Goal: Consume media (video, audio)

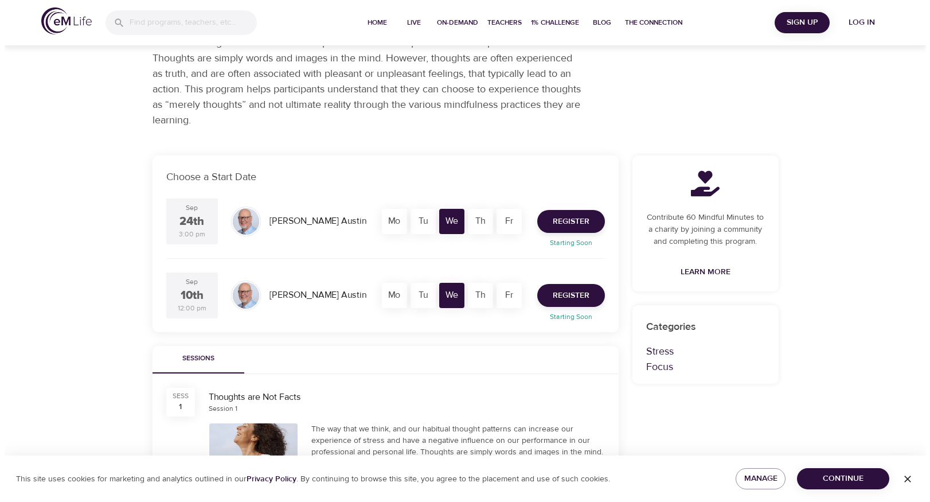
scroll to position [115, 0]
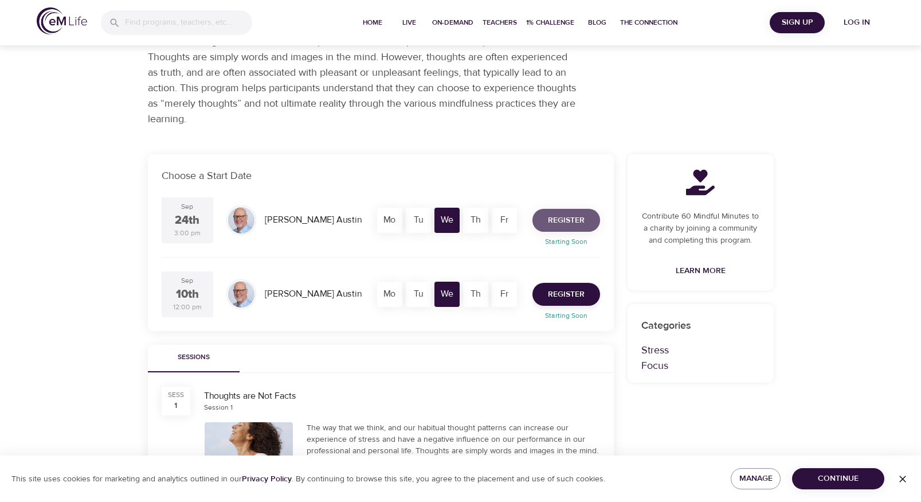
click at [564, 224] on span "Register" at bounding box center [566, 220] width 37 height 14
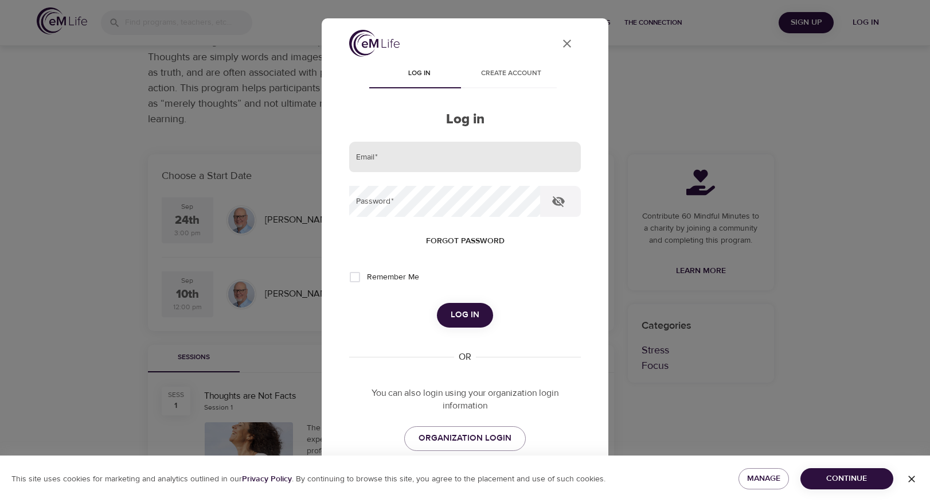
click at [391, 162] on input "email" at bounding box center [465, 157] width 232 height 31
click at [460, 314] on span "Log in" at bounding box center [465, 314] width 29 height 15
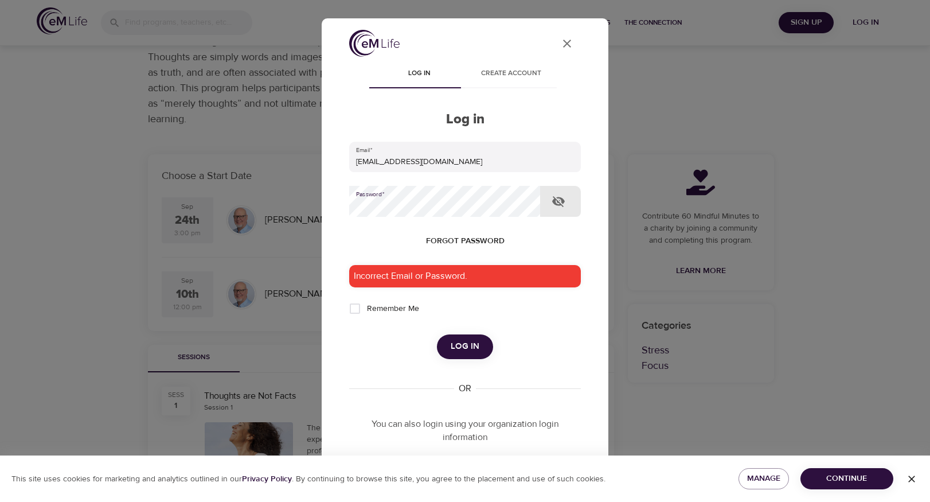
click at [331, 209] on div "User Profile Log in Create account Log in Email   * sab5u@uvahealth.org Passwor…" at bounding box center [465, 250] width 287 height 465
click at [437, 334] on button "Log in" at bounding box center [465, 346] width 56 height 24
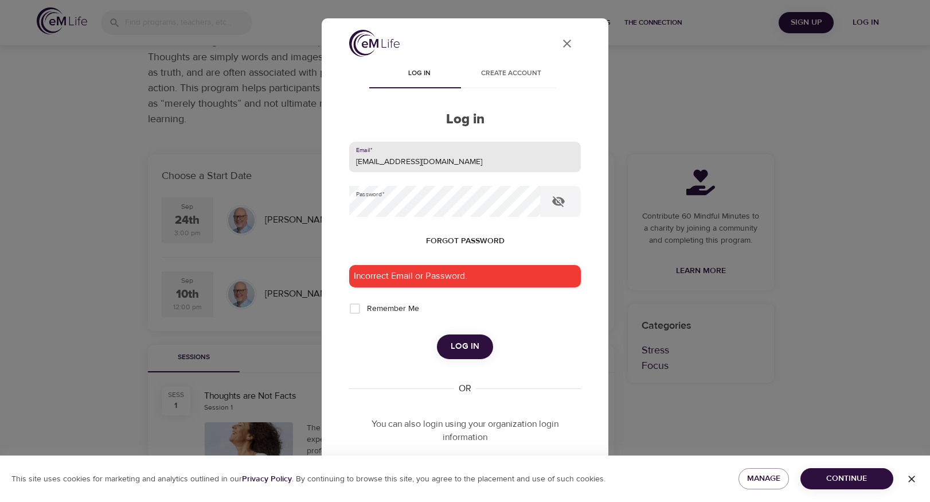
drag, startPoint x: 442, startPoint y: 163, endPoint x: 385, endPoint y: 162, distance: 57.3
click at [385, 162] on input "sab5u@uvahealth.org" at bounding box center [465, 157] width 232 height 31
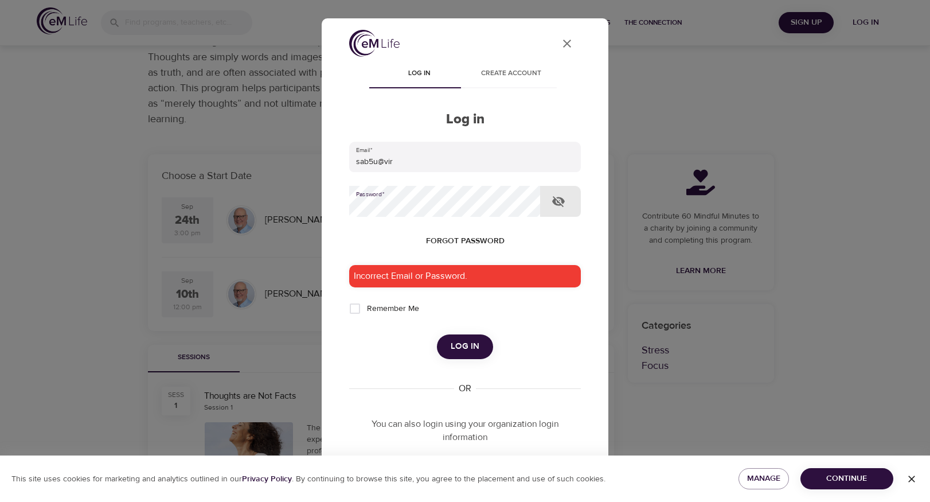
click at [459, 345] on span "Log in" at bounding box center [465, 346] width 29 height 15
click at [395, 160] on input "sab5u@vir" at bounding box center [465, 157] width 232 height 31
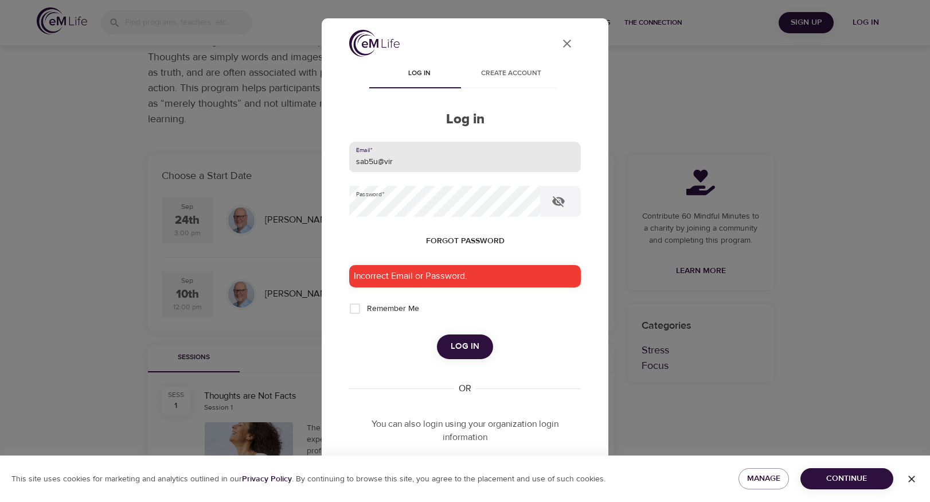
click at [428, 160] on input "sab5u@vir" at bounding box center [465, 157] width 232 height 31
type input "sab5u@virginia.edu"
click at [337, 205] on div "User Profile Log in Create account Log in Email   * sab5u@virginia.edu Password…" at bounding box center [464, 292] width 259 height 524
click at [479, 347] on button "Log in" at bounding box center [465, 346] width 56 height 24
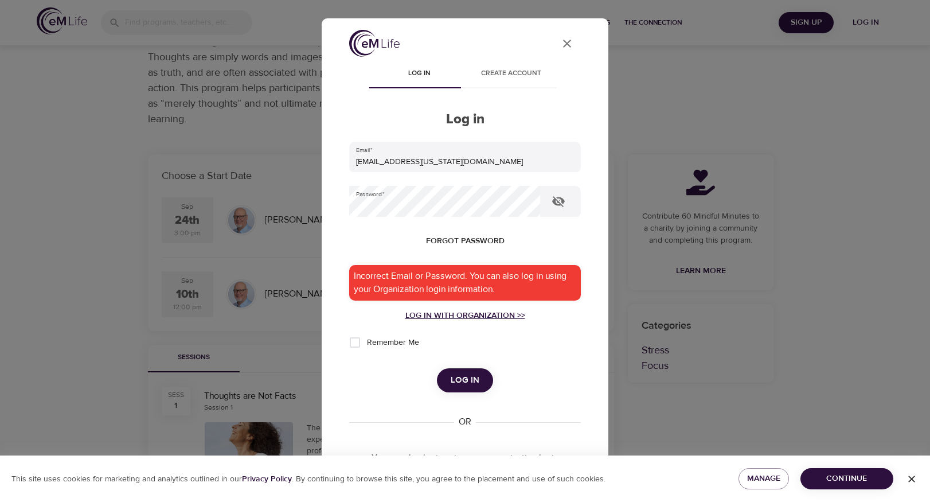
click at [469, 315] on div "Log in with Organization >>" at bounding box center [465, 315] width 232 height 11
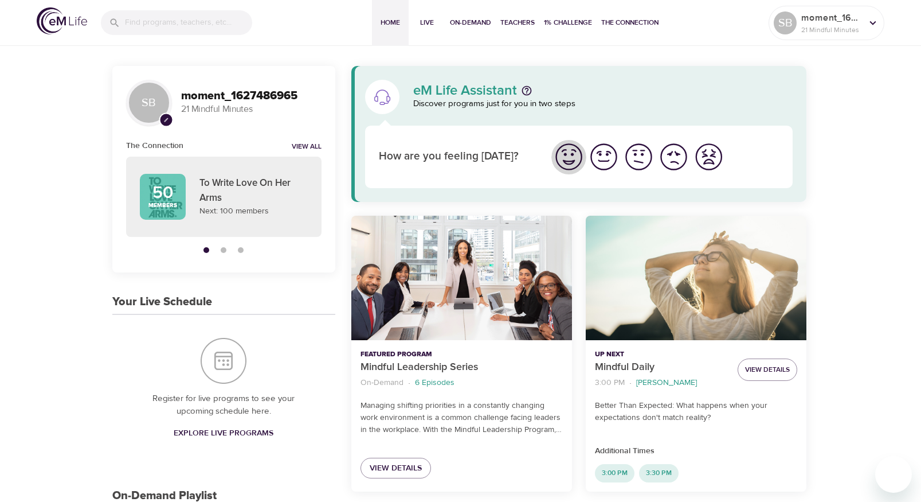
click at [568, 159] on img "I'm feeling great" at bounding box center [569, 157] width 32 height 32
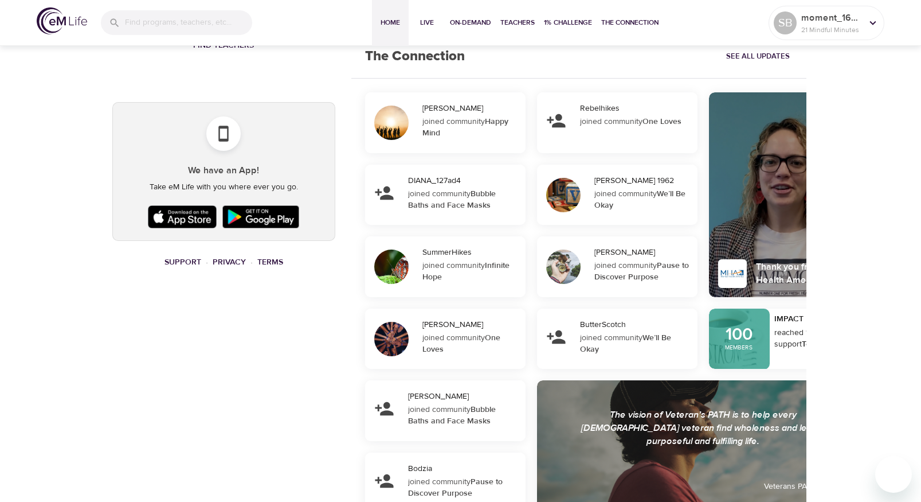
scroll to position [802, 0]
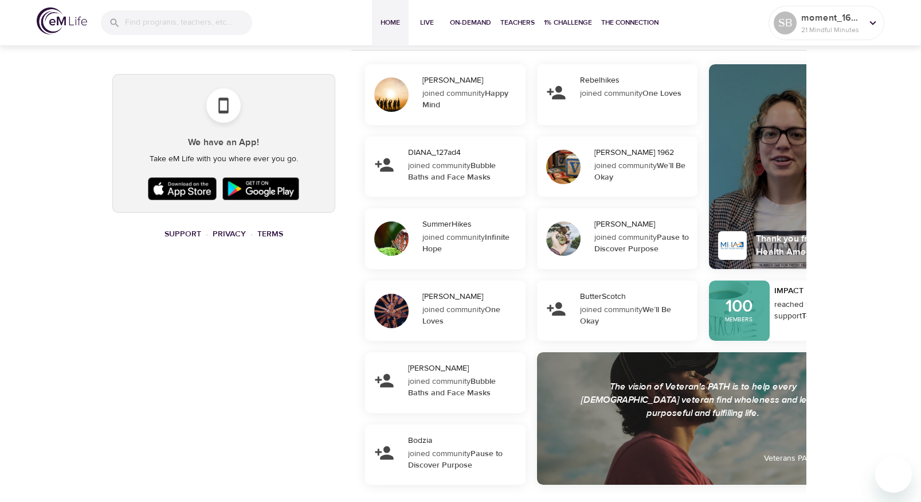
click at [382, 164] on icon at bounding box center [384, 165] width 20 height 20
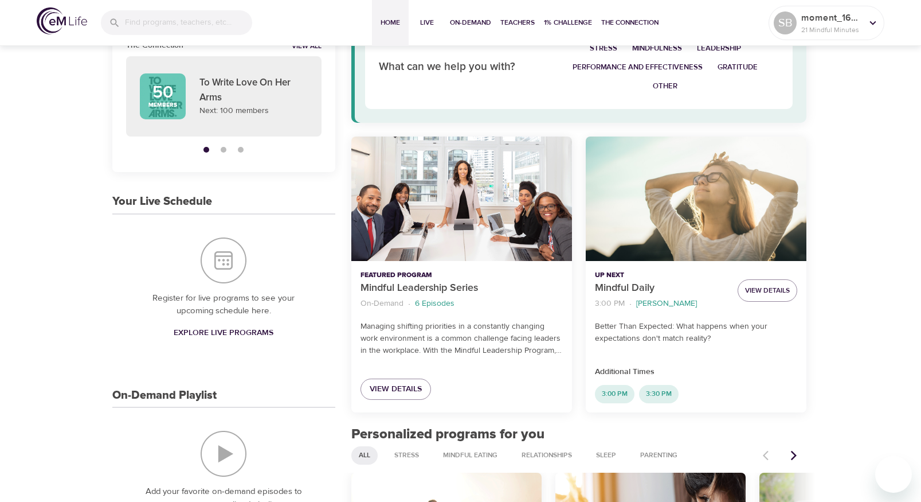
scroll to position [0, 0]
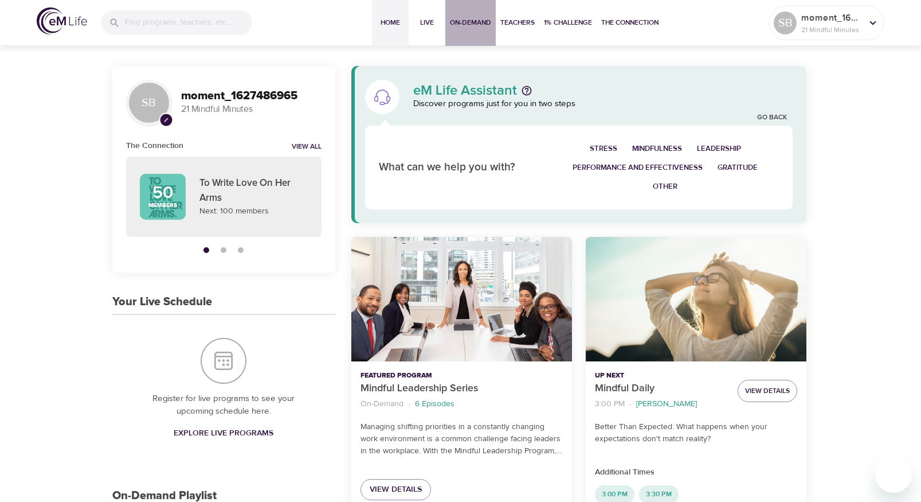
click at [476, 21] on span "On-Demand" at bounding box center [470, 23] width 41 height 12
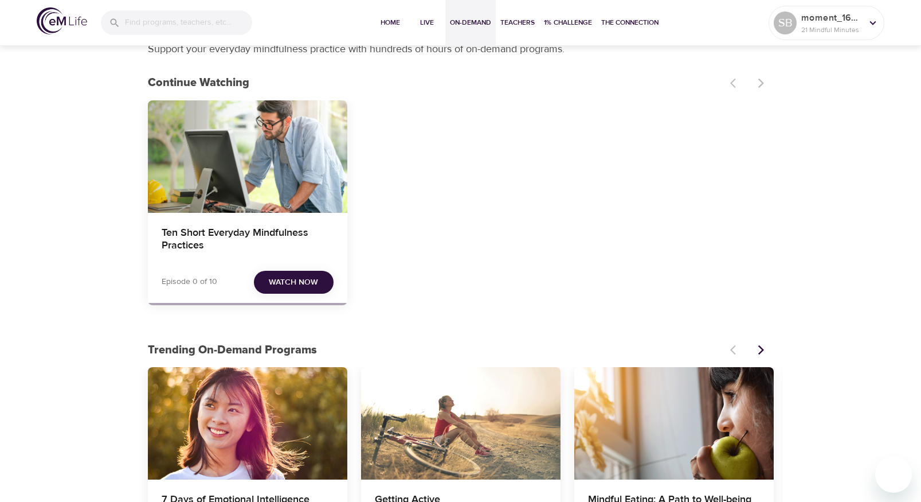
scroll to position [57, 0]
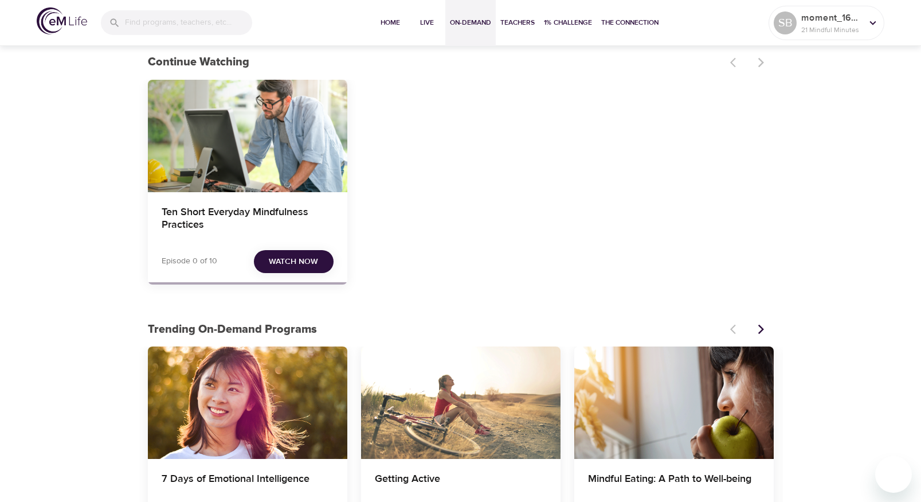
click at [293, 258] on span "Watch Now" at bounding box center [293, 261] width 49 height 14
